Goal: Task Accomplishment & Management: Manage account settings

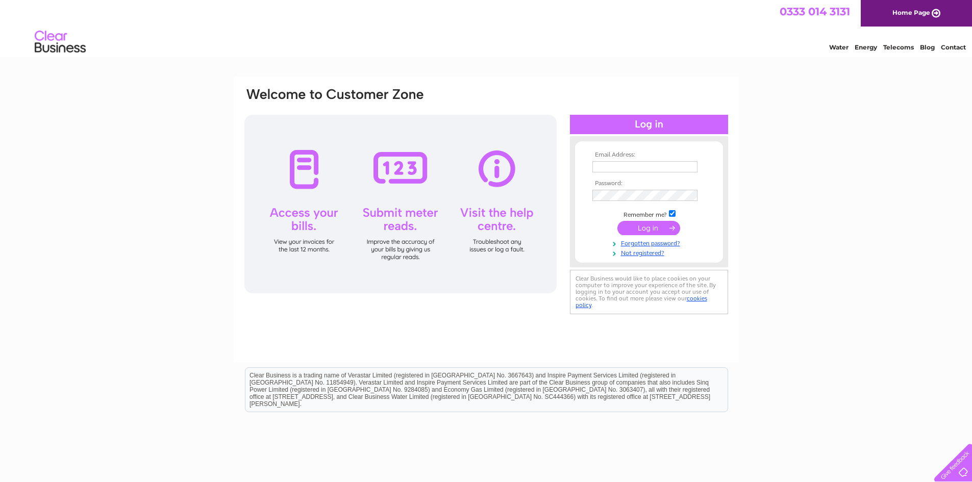
type input "[EMAIL_ADDRESS][DOMAIN_NAME]"
click at [644, 227] on input "submit" at bounding box center [648, 228] width 63 height 14
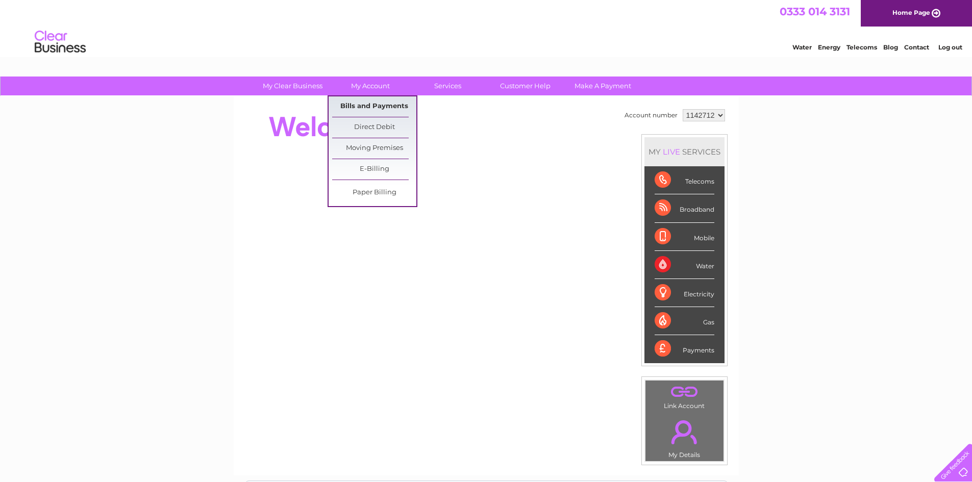
click at [379, 104] on link "Bills and Payments" at bounding box center [374, 106] width 84 height 20
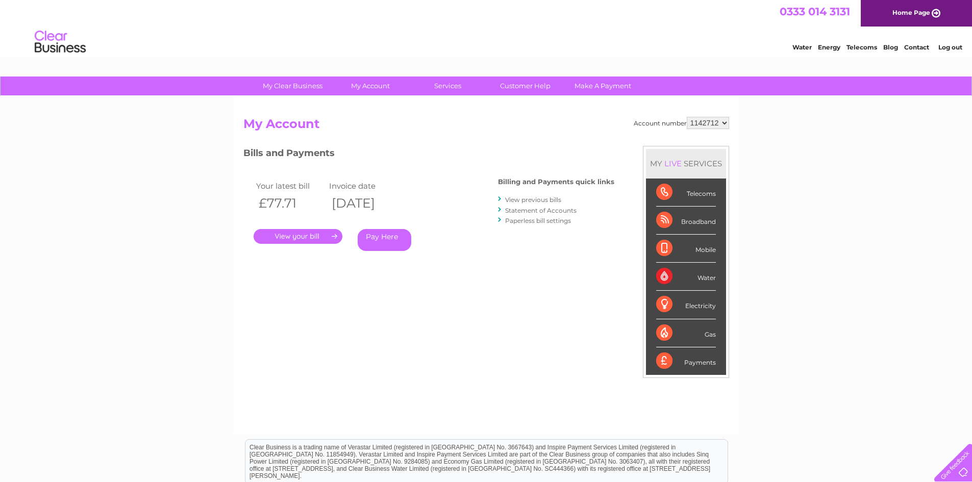
click at [308, 237] on link "." at bounding box center [297, 236] width 89 height 15
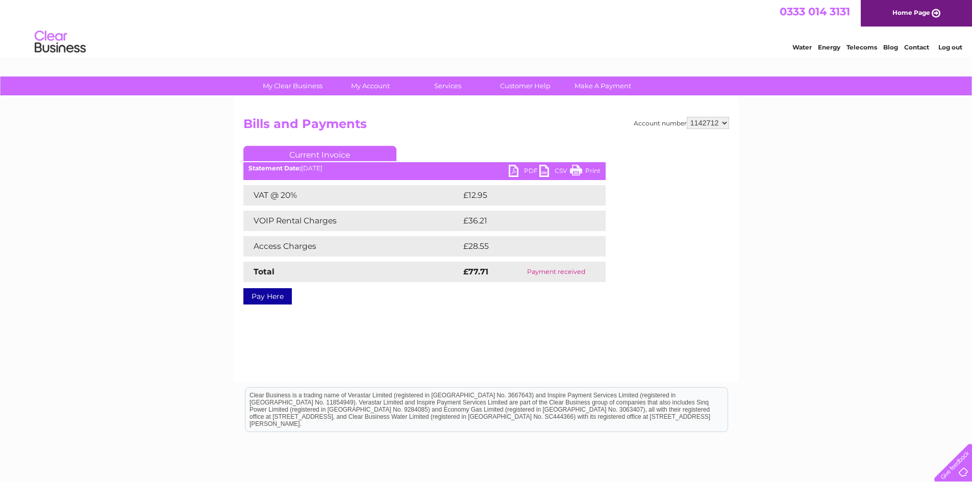
click at [519, 172] on link "PDF" at bounding box center [524, 172] width 31 height 15
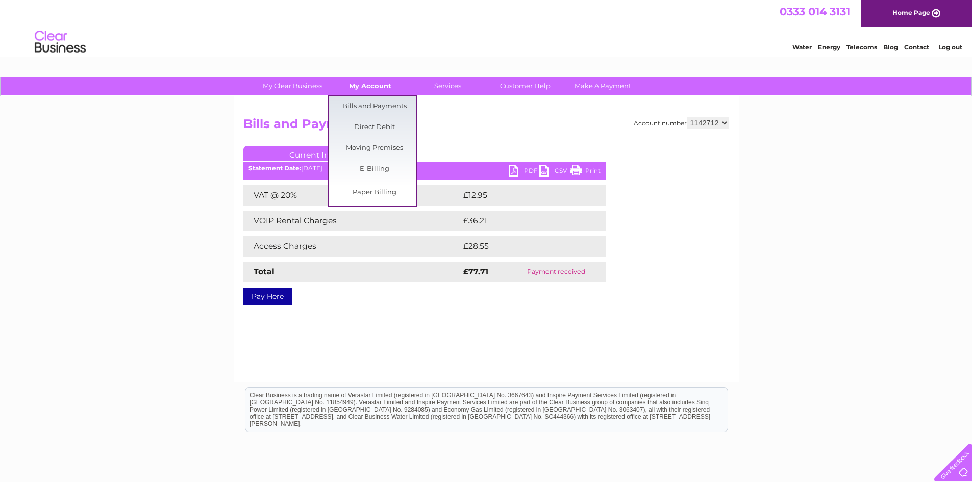
click at [366, 89] on link "My Account" at bounding box center [370, 86] width 84 height 19
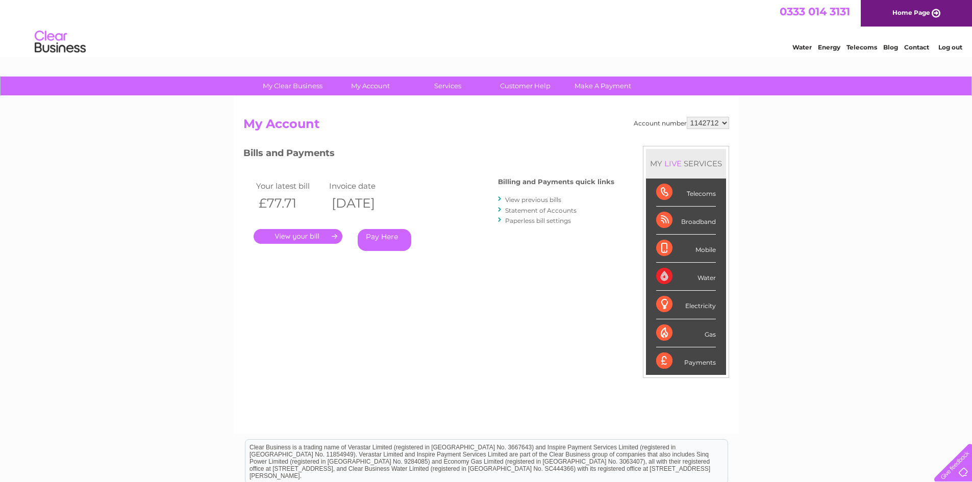
click at [517, 211] on link "Statement of Accounts" at bounding box center [540, 211] width 71 height 8
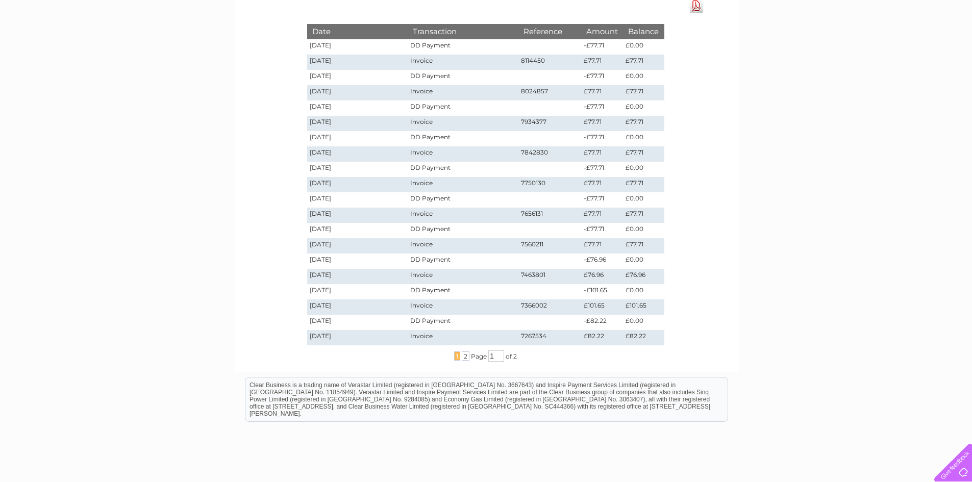
scroll to position [153, 0]
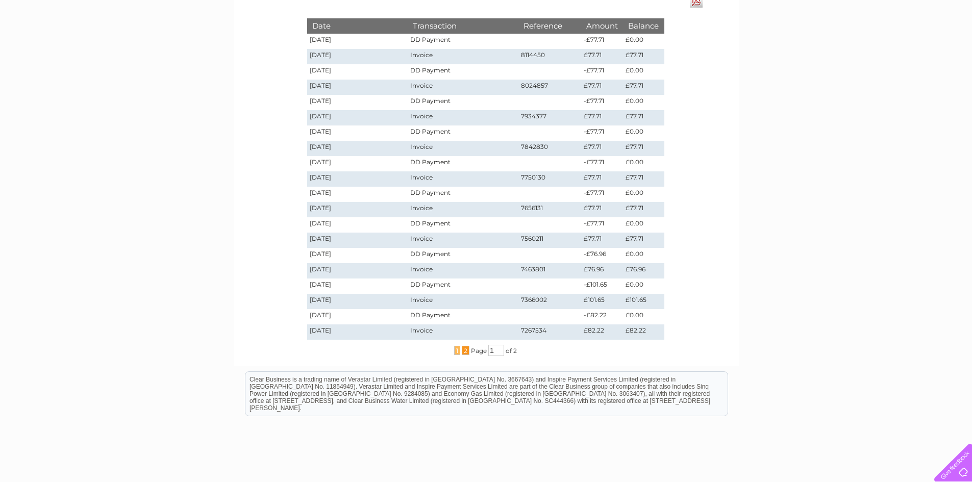
click at [462, 351] on span "2" at bounding box center [466, 350] width 8 height 9
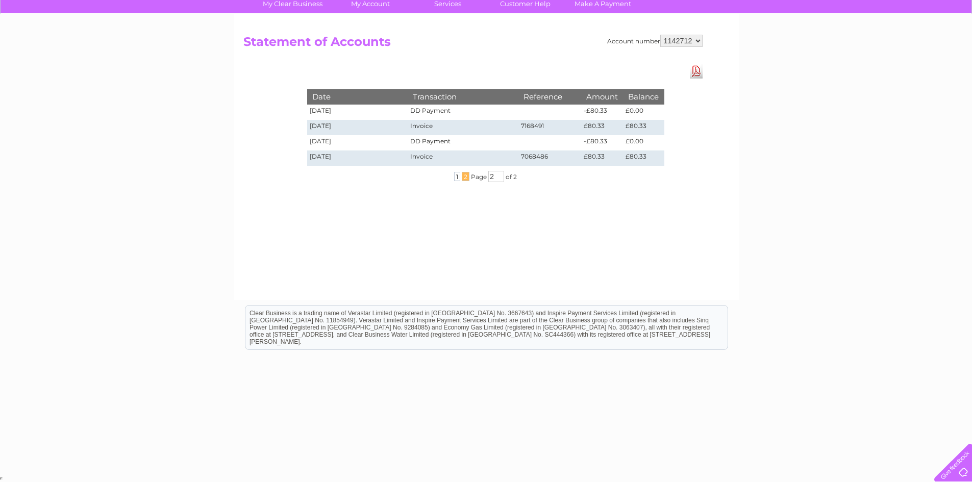
scroll to position [82, 0]
click at [694, 72] on link "Download Pdf" at bounding box center [696, 71] width 13 height 15
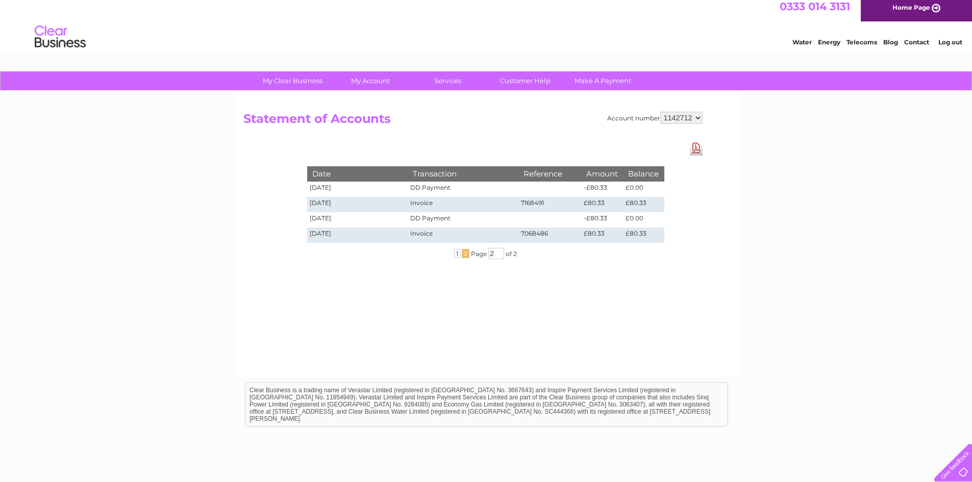
scroll to position [0, 0]
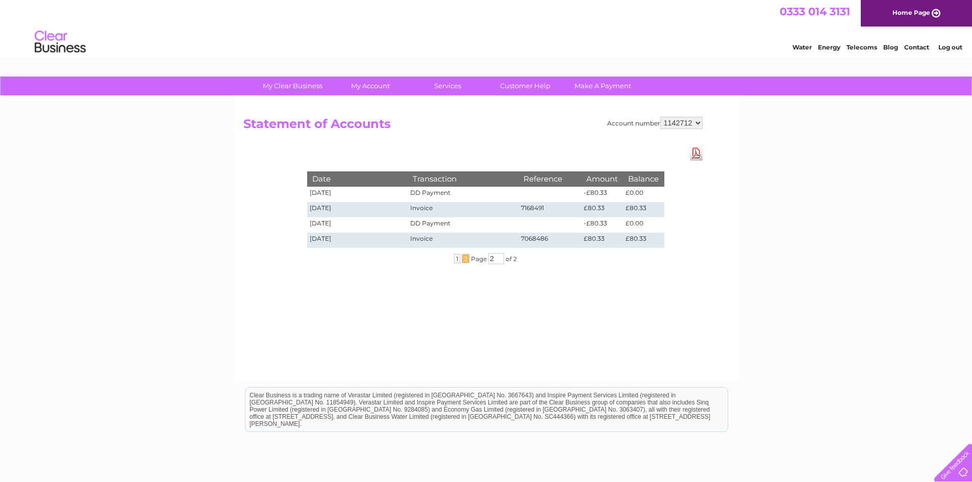
click at [803, 186] on div "My Clear Business Login Details My Details My Preferences Link Account My Accou…" at bounding box center [486, 317] width 972 height 480
click at [860, 45] on link "Telecoms" at bounding box center [861, 47] width 31 height 8
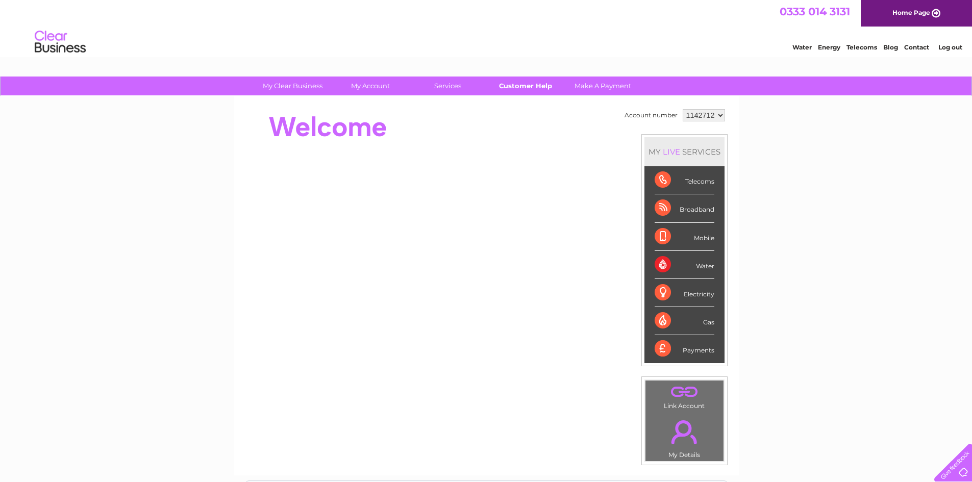
click at [522, 85] on link "Customer Help" at bounding box center [525, 86] width 84 height 19
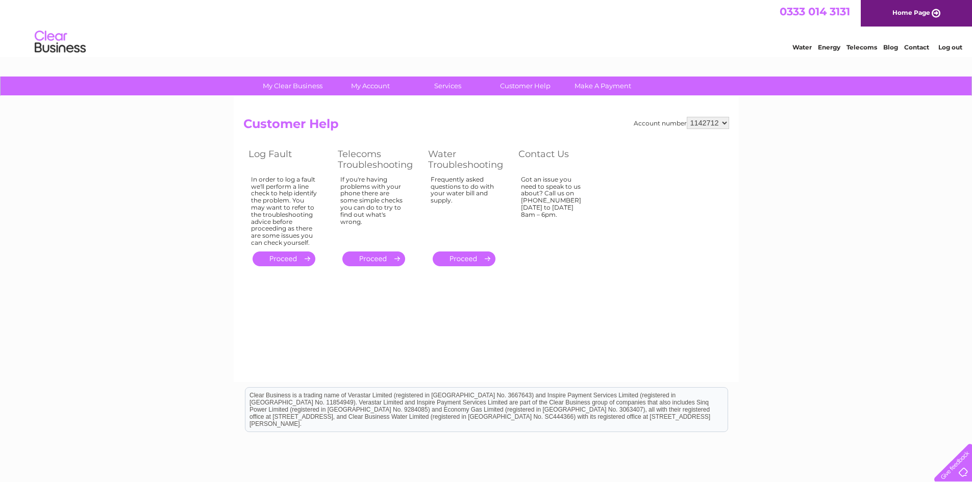
click at [725, 122] on select "1142712" at bounding box center [708, 123] width 42 height 12
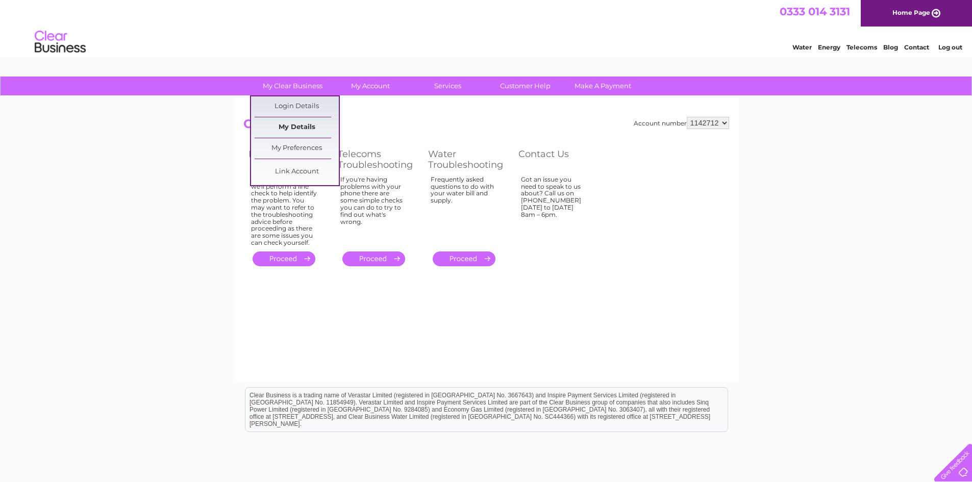
click at [313, 123] on link "My Details" at bounding box center [297, 127] width 84 height 20
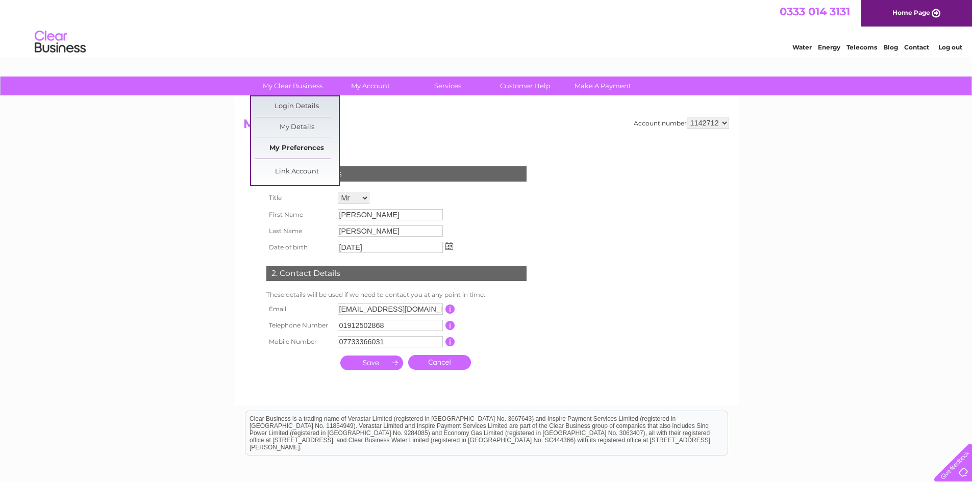
click at [282, 145] on link "My Preferences" at bounding box center [297, 148] width 84 height 20
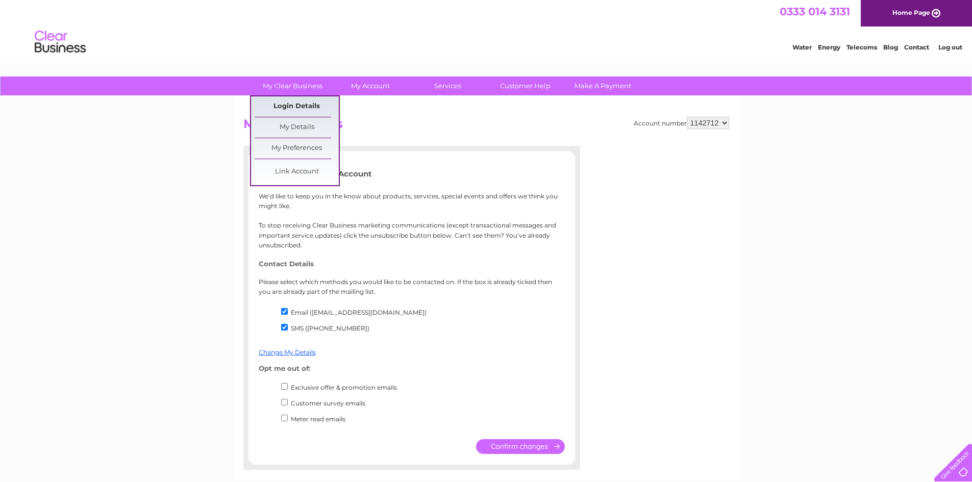
click at [300, 102] on link "Login Details" at bounding box center [297, 106] width 84 height 20
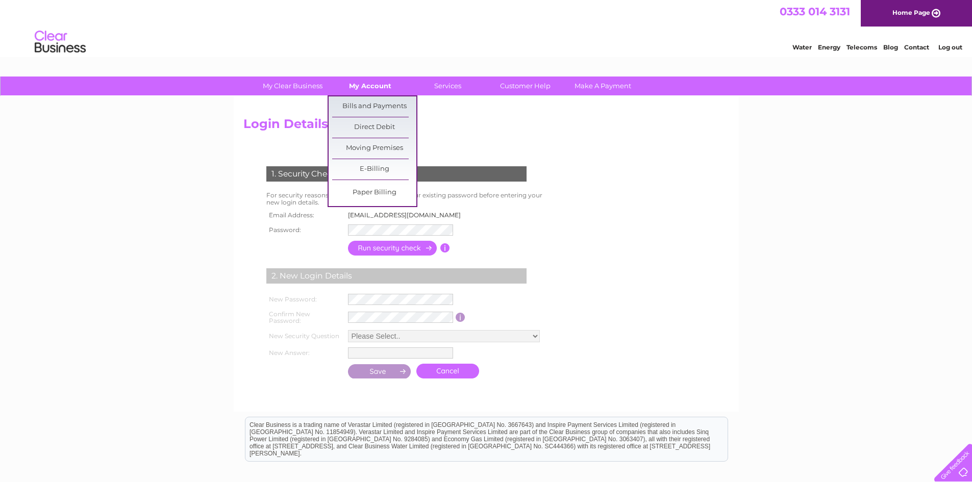
click at [370, 85] on link "My Account" at bounding box center [370, 86] width 84 height 19
